Goal: Task Accomplishment & Management: Use online tool/utility

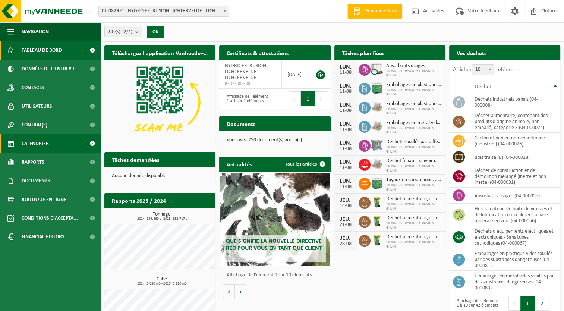
click at [69, 146] on link "Calendrier" at bounding box center [50, 143] width 101 height 19
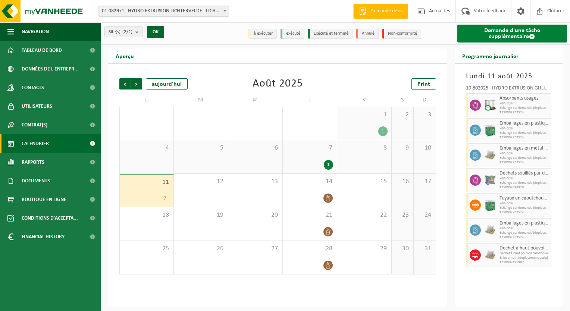
click at [518, 39] on link "Demande d'une tâche supplémentaire" at bounding box center [512, 34] width 110 height 18
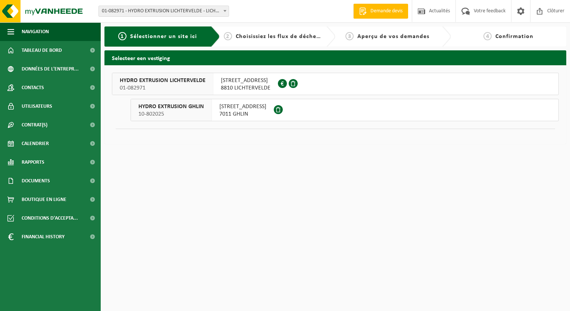
click at [223, 111] on span "7011 GHLIN" at bounding box center [242, 113] width 47 height 7
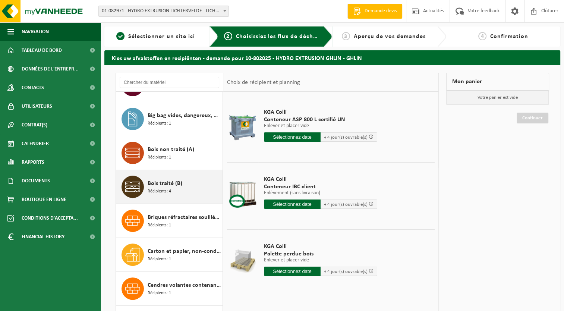
click at [168, 182] on span "Bois traité (B)" at bounding box center [165, 183] width 35 height 9
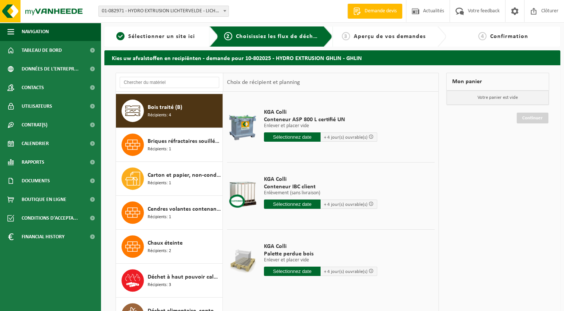
scroll to position [338, 0]
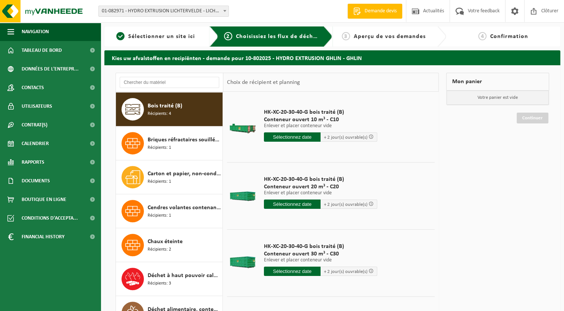
click at [297, 272] on input "text" at bounding box center [292, 271] width 57 height 9
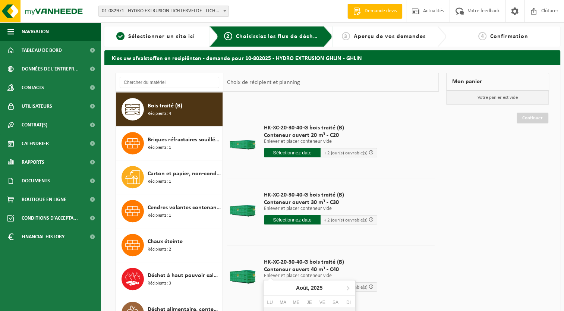
scroll to position [56, 0]
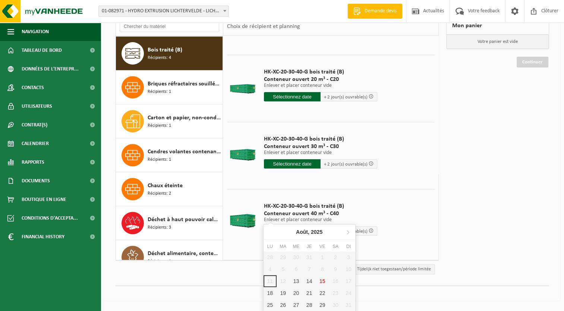
click at [390, 132] on td "HK-XC-20-30-40-G bois traité (B) Conteneur ouvert 30 m³ - C30 Enlever et placer…" at bounding box center [346, 153] width 176 height 63
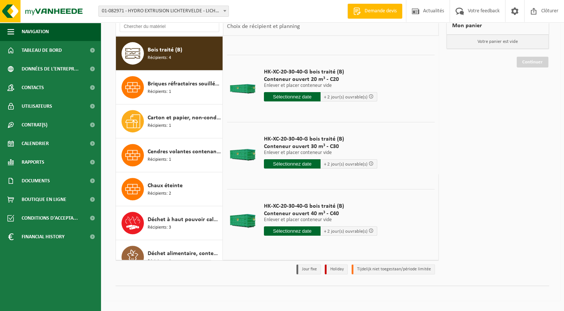
scroll to position [53, 0]
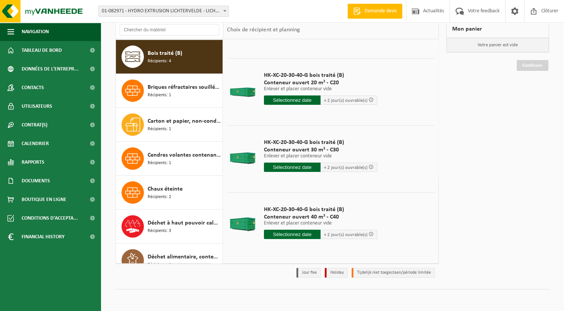
click at [284, 161] on div "HK-XC-20-30-40-G bois traité (B) Conteneur ouvert 30 m³ - C30 Enlever et placer…" at bounding box center [320, 157] width 121 height 52
click at [288, 164] on input "text" at bounding box center [292, 167] width 57 height 9
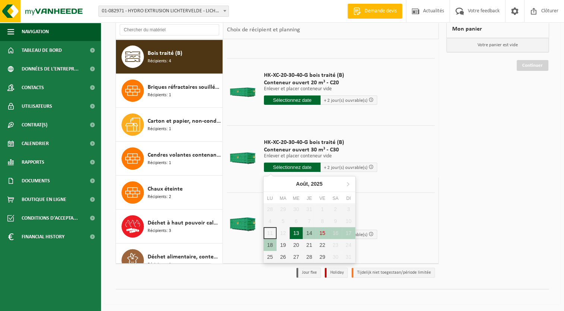
click at [296, 233] on div "13" at bounding box center [296, 233] width 13 height 12
type input "à partir de 2025-08-13"
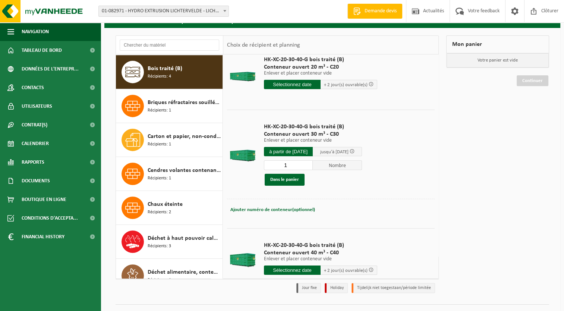
scroll to position [65, 0]
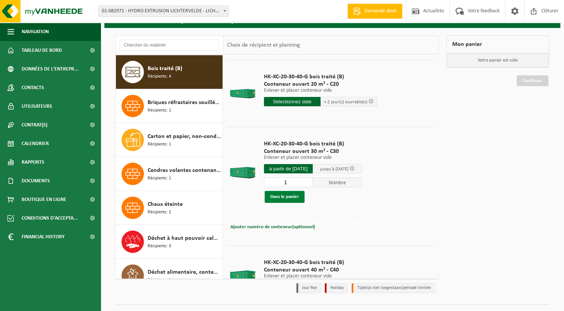
click at [292, 196] on button "Dans le panier" at bounding box center [285, 197] width 40 height 12
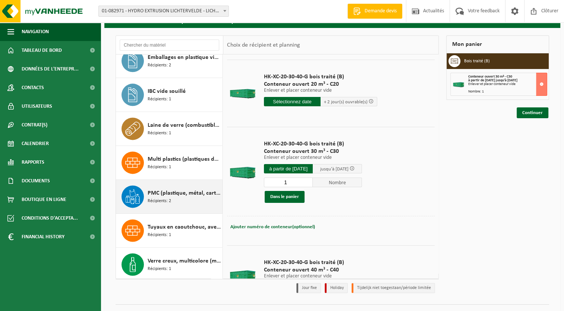
scroll to position [53, 0]
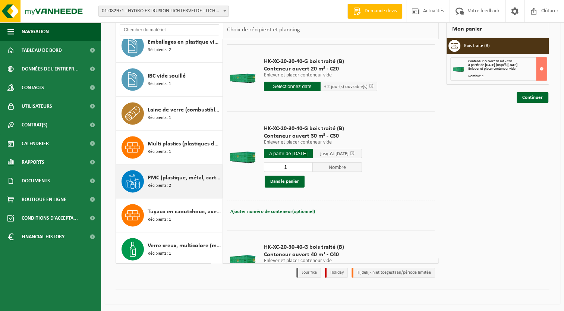
click at [179, 182] on div "PMC (plastique, métal, carton boisson) (industriel) Récipients: 2" at bounding box center [184, 181] width 73 height 22
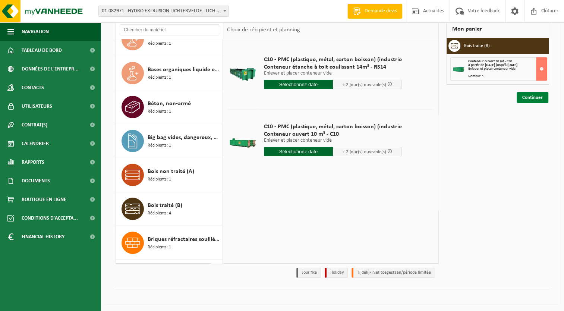
click at [539, 96] on link "Continuer" at bounding box center [533, 97] width 32 height 11
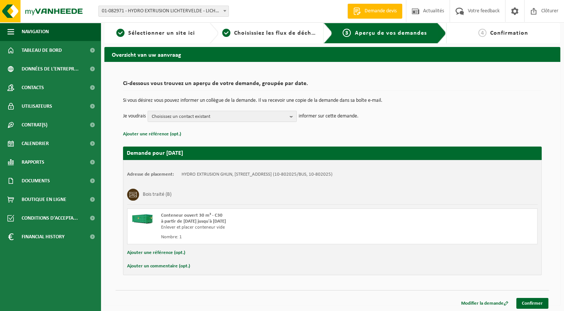
scroll to position [4, 0]
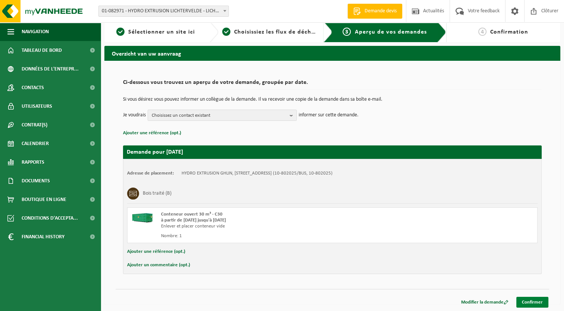
click at [532, 299] on link "Confirmer" at bounding box center [532, 302] width 32 height 11
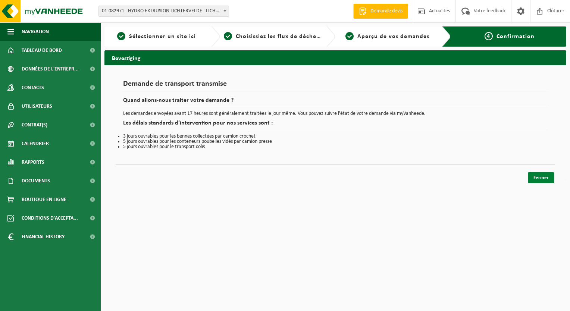
click at [551, 175] on link "Fermer" at bounding box center [540, 177] width 26 height 11
